Goal: Task Accomplishment & Management: Use online tool/utility

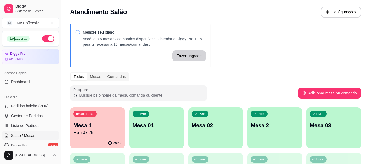
click at [163, 130] on div "Livre Mesa 01" at bounding box center [156, 124] width 55 height 34
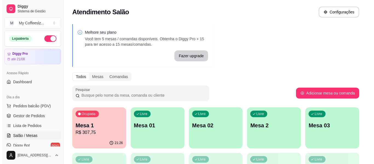
scroll to position [55, 0]
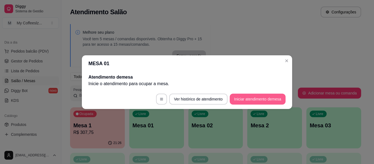
click at [255, 96] on button "Iniciar atendimento de mesa" at bounding box center [258, 99] width 56 height 11
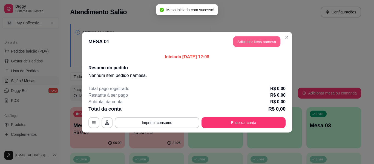
click at [242, 41] on button "Adicionar itens na mesa" at bounding box center [256, 41] width 47 height 11
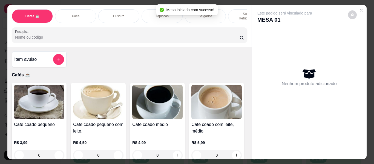
scroll to position [109, 0]
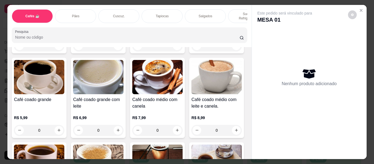
click at [214, 9] on div "Salgados" at bounding box center [205, 16] width 41 height 14
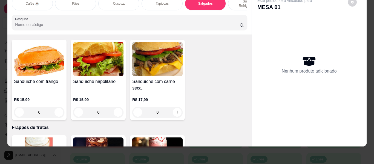
scroll to position [2623, 0]
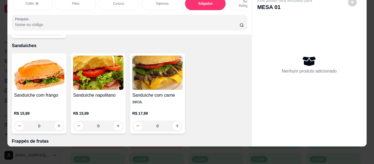
type input "1"
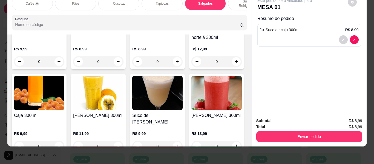
scroll to position [2076, 0]
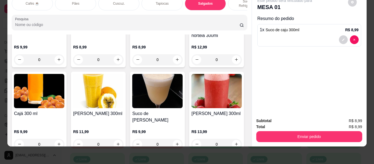
type input "1"
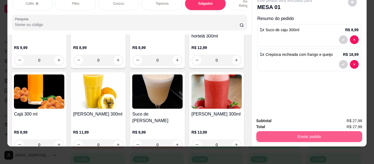
click at [286, 131] on button "Enviar pedido" at bounding box center [309, 136] width 106 height 11
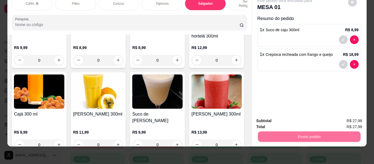
click at [291, 119] on button "Não registrar e enviar pedido" at bounding box center [290, 119] width 57 height 10
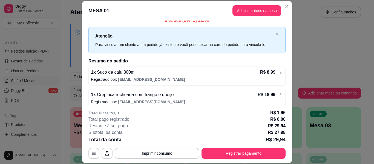
scroll to position [11, 0]
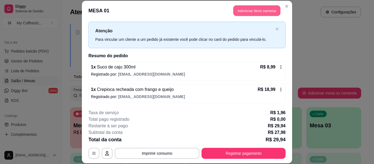
click at [241, 8] on button "Adicionar itens na mesa" at bounding box center [256, 10] width 47 height 11
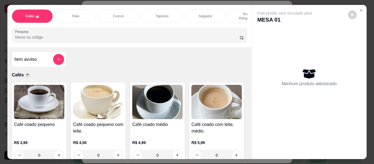
click at [237, 12] on p "Sucos e Refrigerantes" at bounding box center [249, 16] width 32 height 9
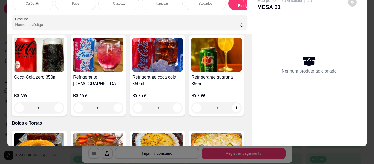
scroll to position [2271, 0]
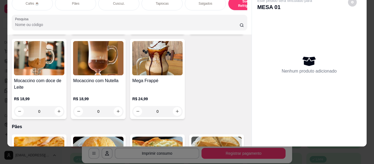
drag, startPoint x: 253, startPoint y: 44, endPoint x: 254, endPoint y: 35, distance: 9.6
click at [254, 35] on div "Este pedido será vinculado para MESA 01 Nenhum produto adicionado" at bounding box center [309, 64] width 115 height 145
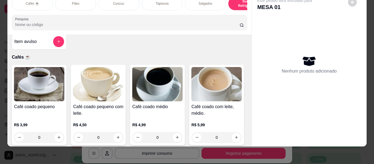
scroll to position [0, 0]
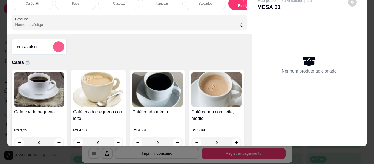
click at [54, 45] on button "add-separate-item" at bounding box center [58, 46] width 11 height 11
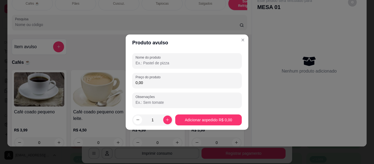
click at [166, 63] on input "Nome do produto" at bounding box center [186, 62] width 103 height 5
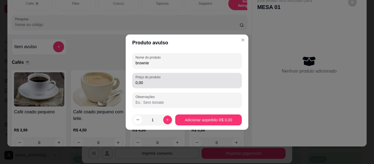
type input "brownie"
click at [161, 77] on label "Preço do produto" at bounding box center [148, 77] width 27 height 5
click at [161, 80] on input "0,00" at bounding box center [186, 82] width 103 height 5
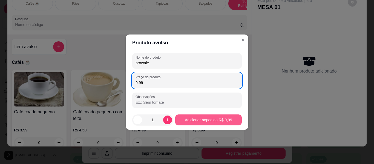
type input "9,99"
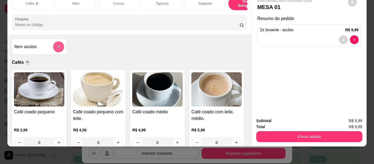
click at [57, 45] on icon "add-separate-item" at bounding box center [59, 47] width 4 height 4
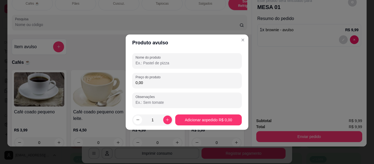
click at [149, 64] on input "Nome do produto" at bounding box center [186, 62] width 103 height 5
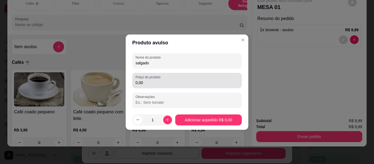
type input "salgado"
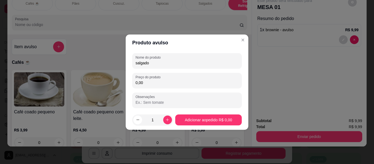
click at [158, 85] on input "0,00" at bounding box center [186, 82] width 103 height 5
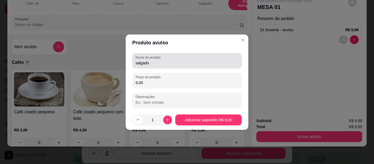
type input "9,00"
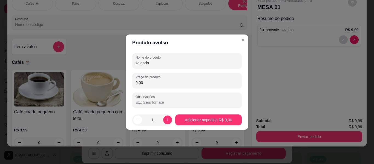
click at [156, 63] on input "salgado" at bounding box center [186, 62] width 103 height 5
type input "s"
type input "Pão pizza"
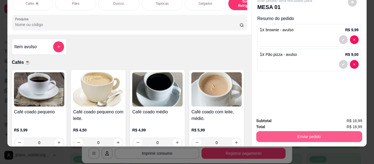
click at [295, 133] on button "Enviar pedido" at bounding box center [309, 136] width 106 height 11
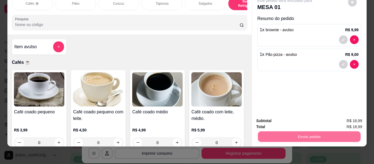
click at [296, 116] on button "Não registrar e enviar pedido" at bounding box center [290, 119] width 55 height 10
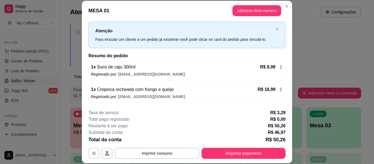
scroll to position [56, 0]
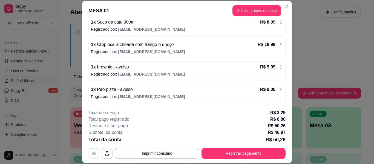
click at [89, 152] on button "button" at bounding box center [94, 153] width 11 height 11
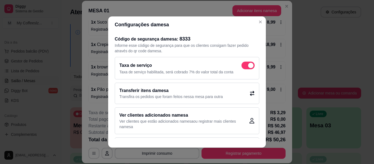
click at [241, 65] on span at bounding box center [247, 66] width 13 height 8
click at [241, 66] on input "checkbox" at bounding box center [243, 68] width 4 height 4
checkbox input "false"
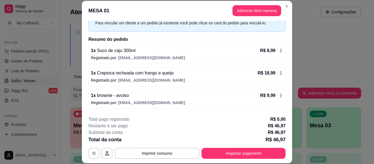
scroll to position [49, 0]
